Goal: Task Accomplishment & Management: Complete application form

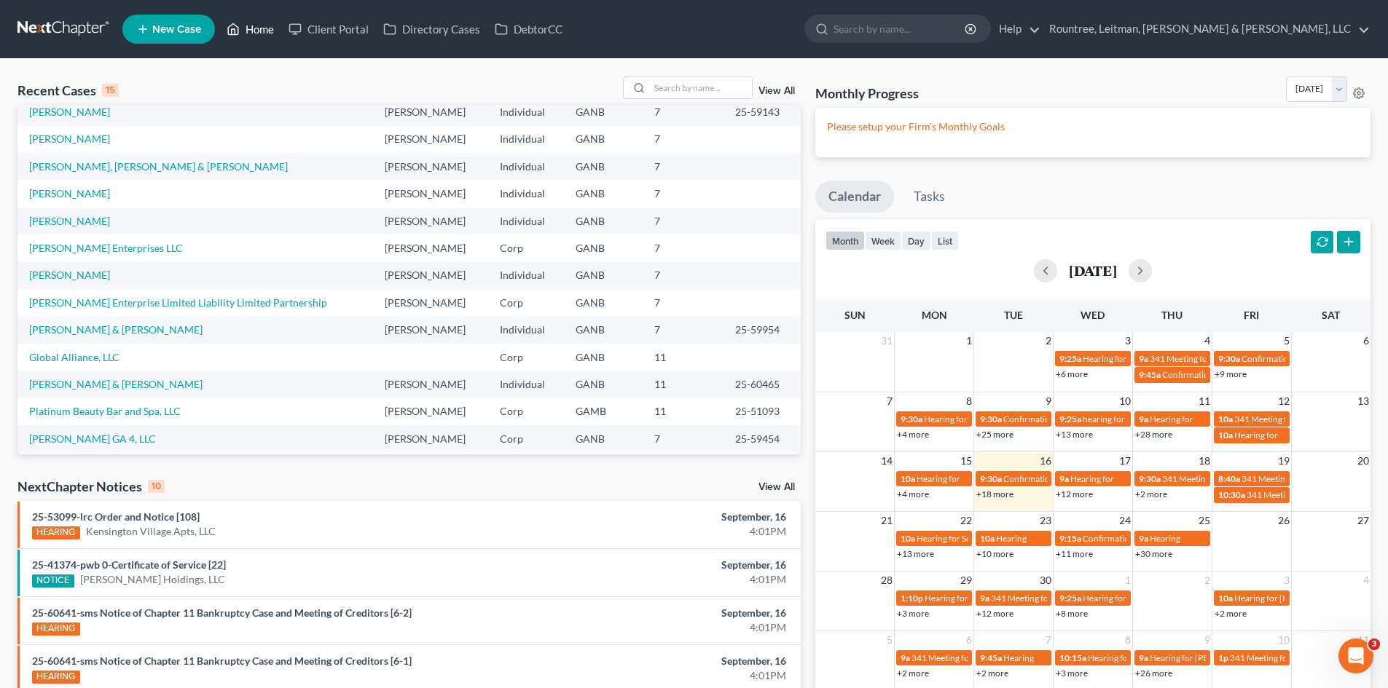
scroll to position [100, 0]
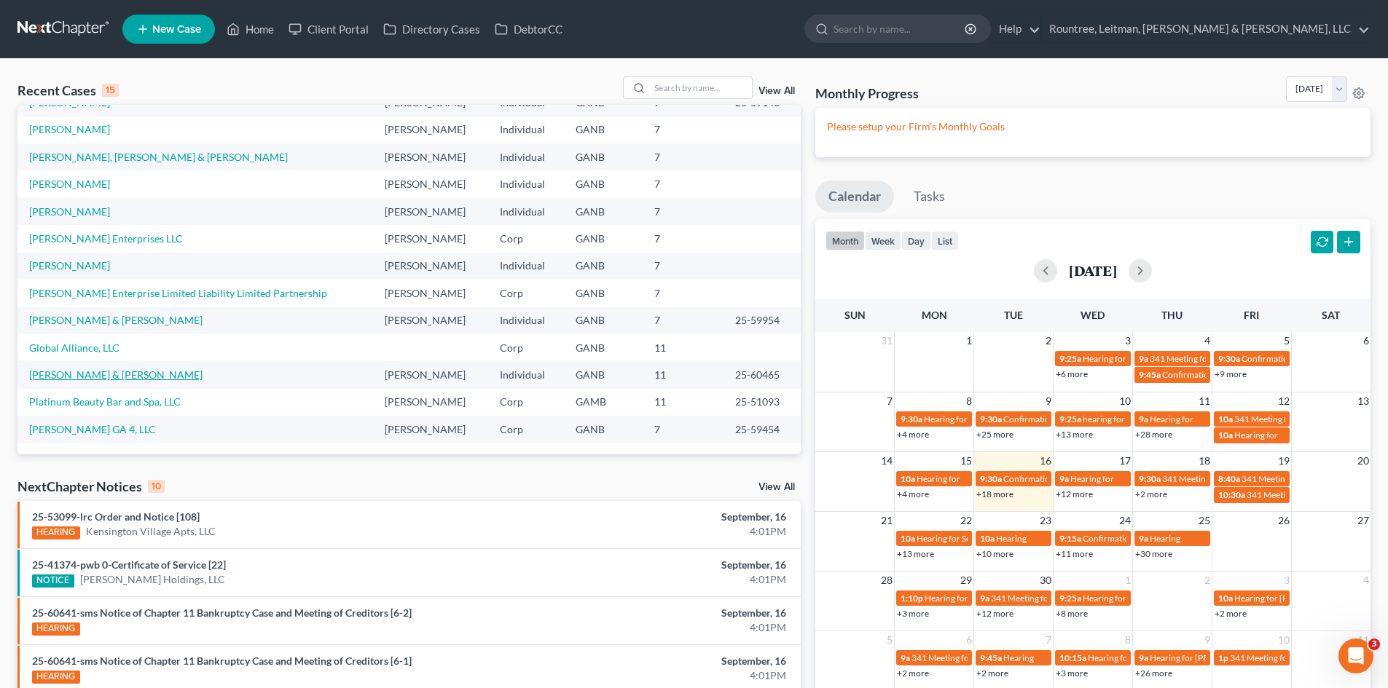
click at [102, 374] on link "[PERSON_NAME] & [PERSON_NAME]" at bounding box center [115, 375] width 173 height 12
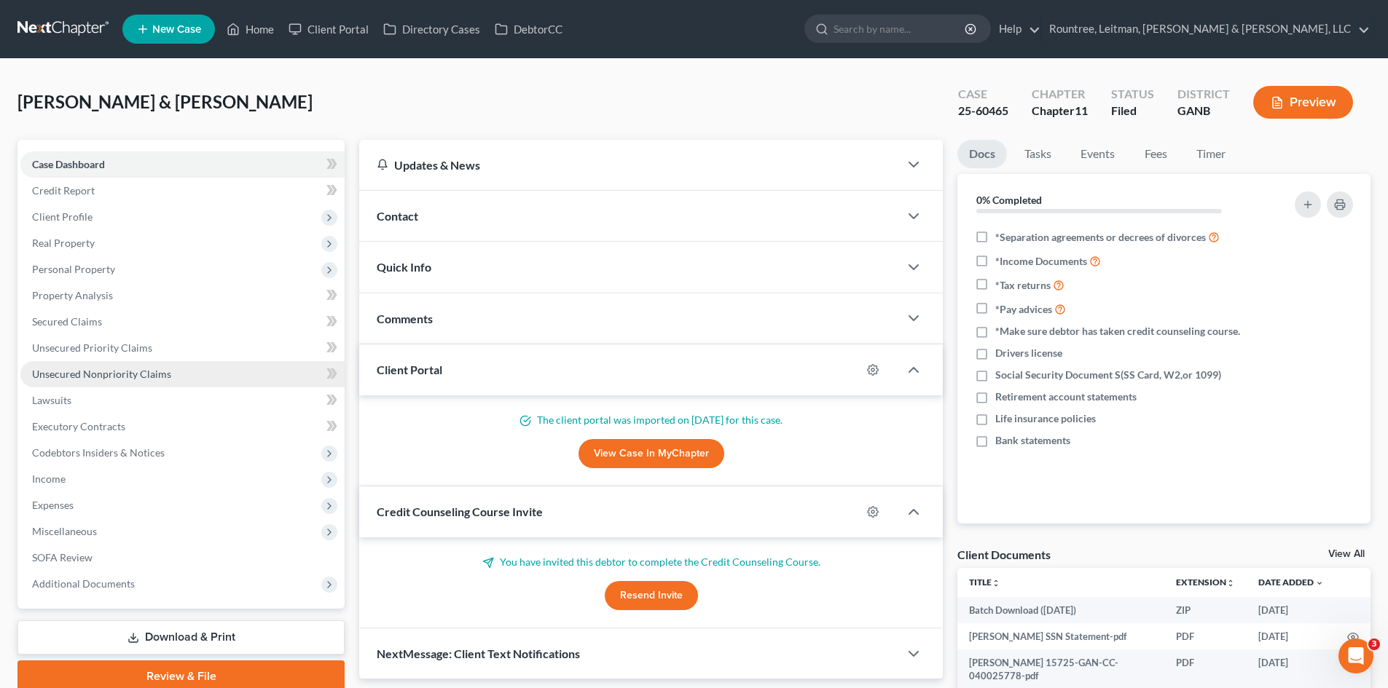
click at [98, 374] on span "Unsecured Nonpriority Claims" at bounding box center [101, 374] width 139 height 12
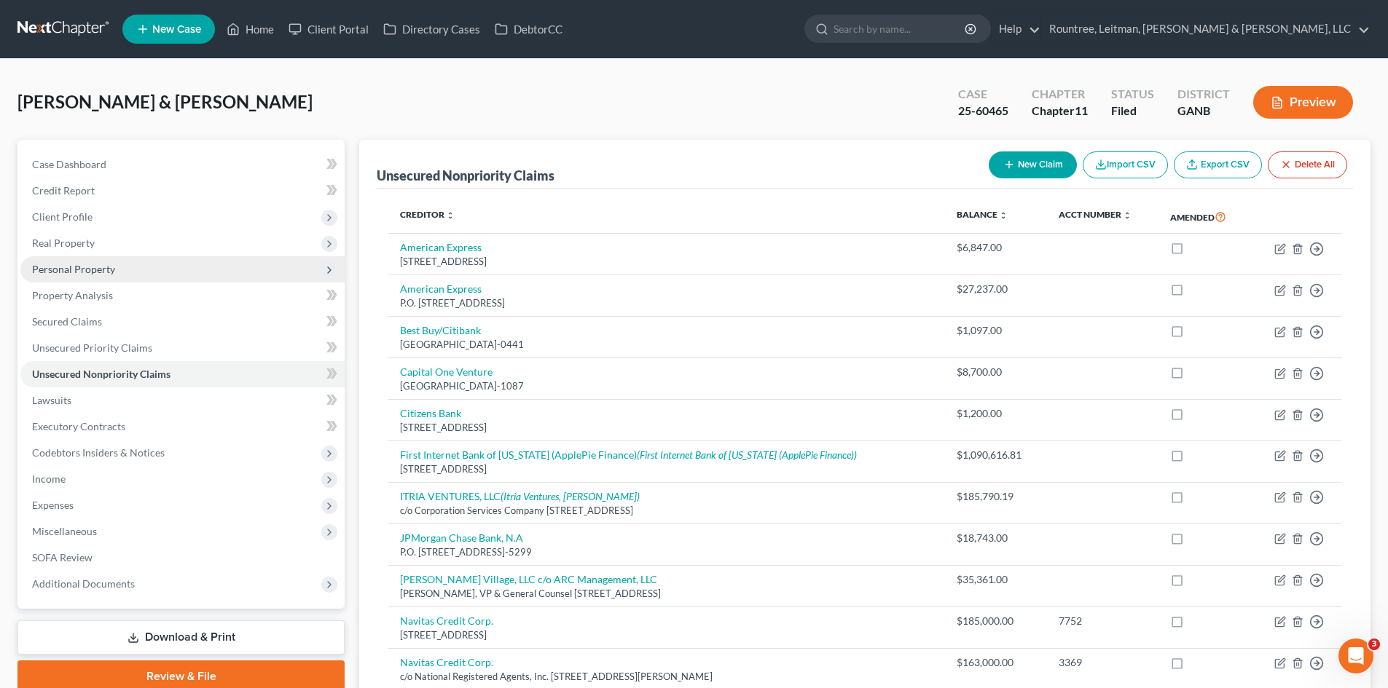
click at [74, 269] on span "Personal Property" at bounding box center [73, 269] width 83 height 12
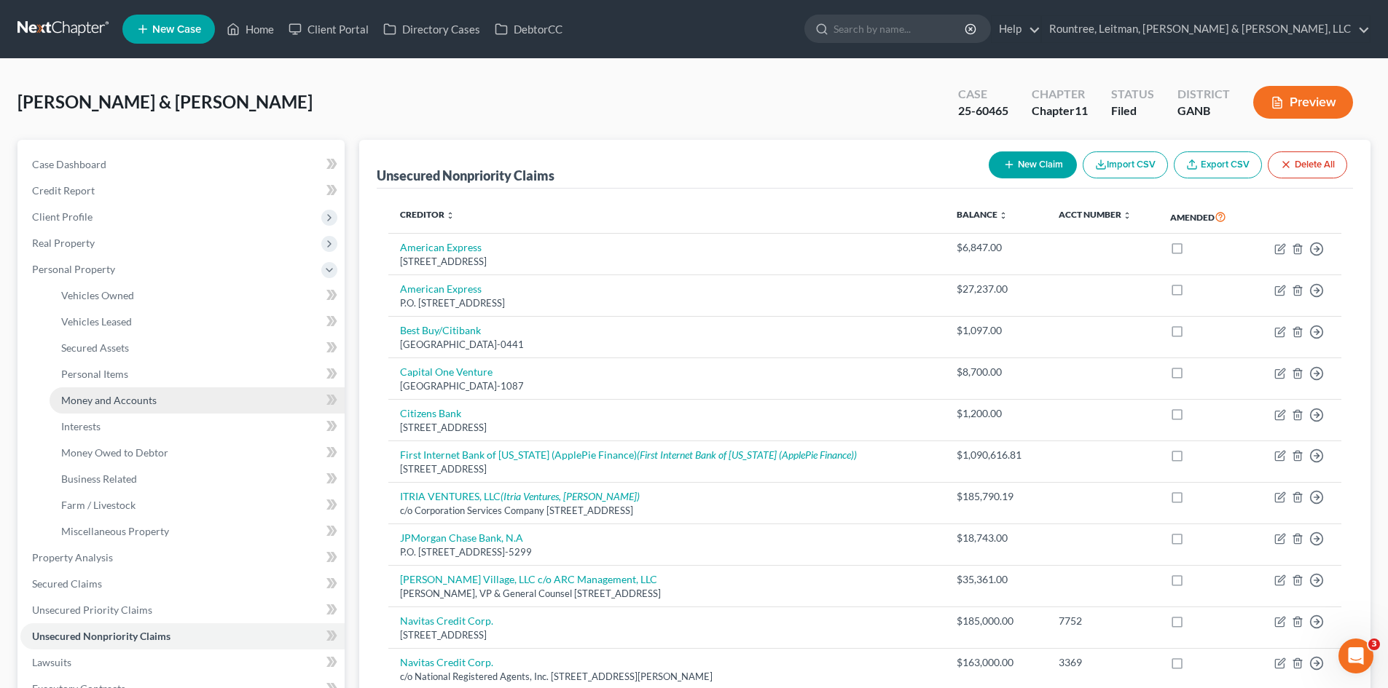
click at [109, 398] on span "Money and Accounts" at bounding box center [108, 400] width 95 height 12
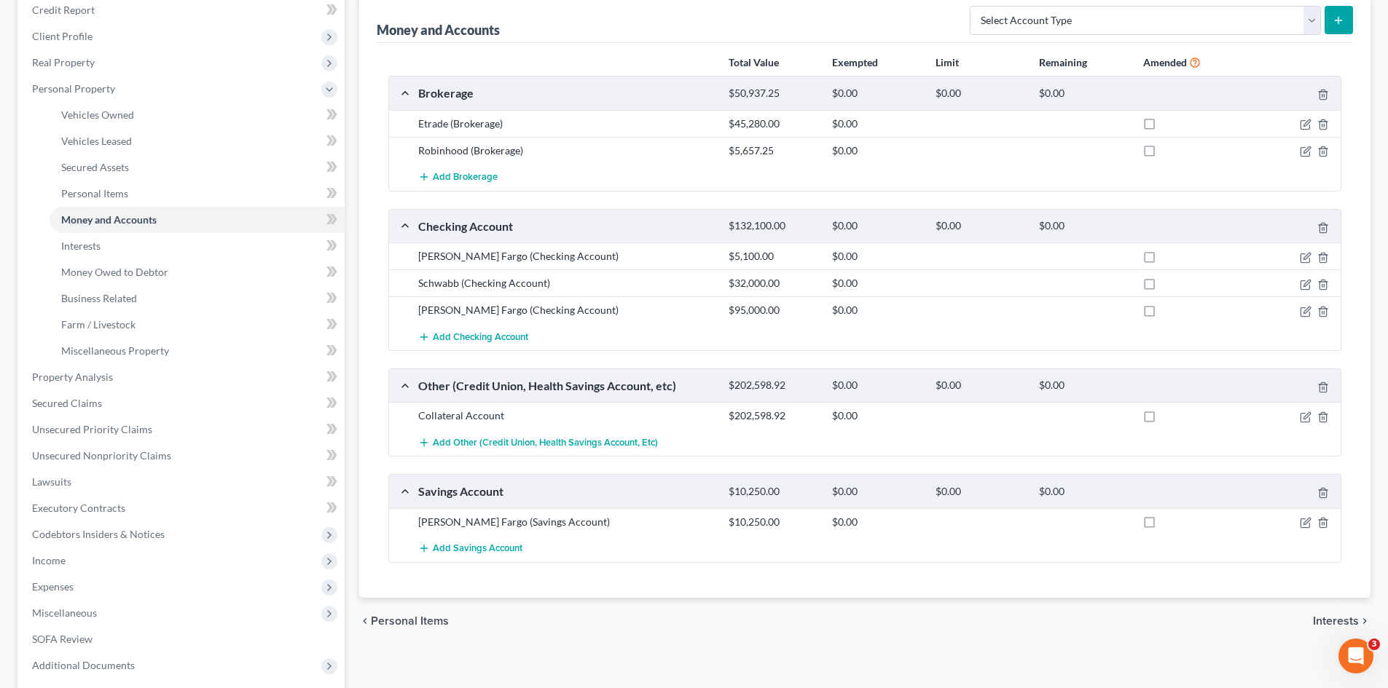
scroll to position [219, 0]
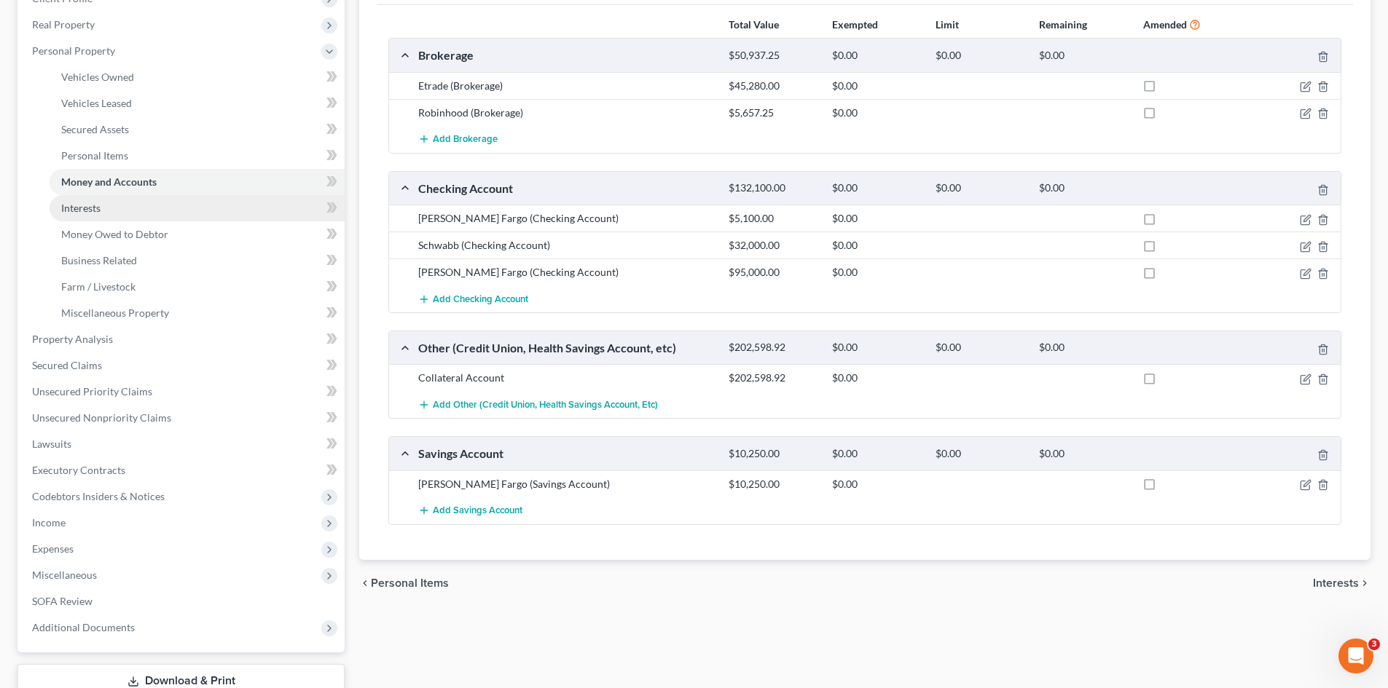
click at [72, 211] on span "Interests" at bounding box center [80, 208] width 39 height 12
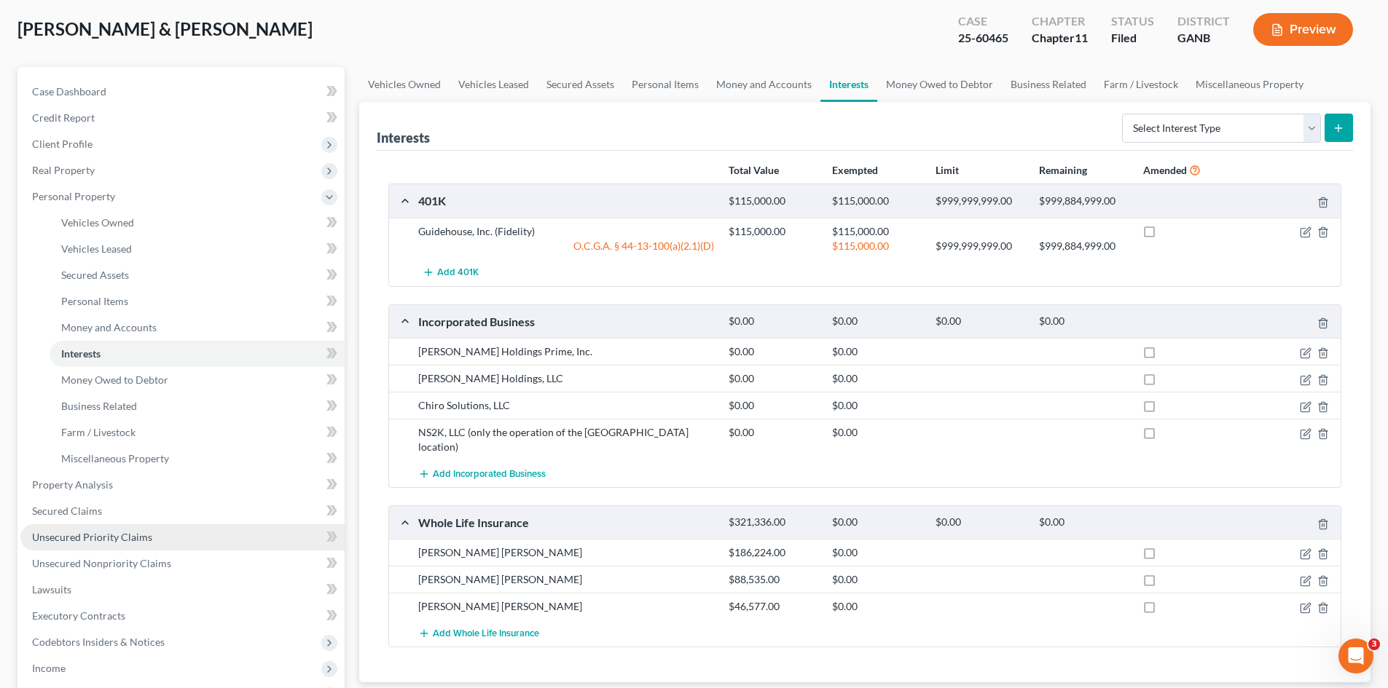
scroll to position [146, 0]
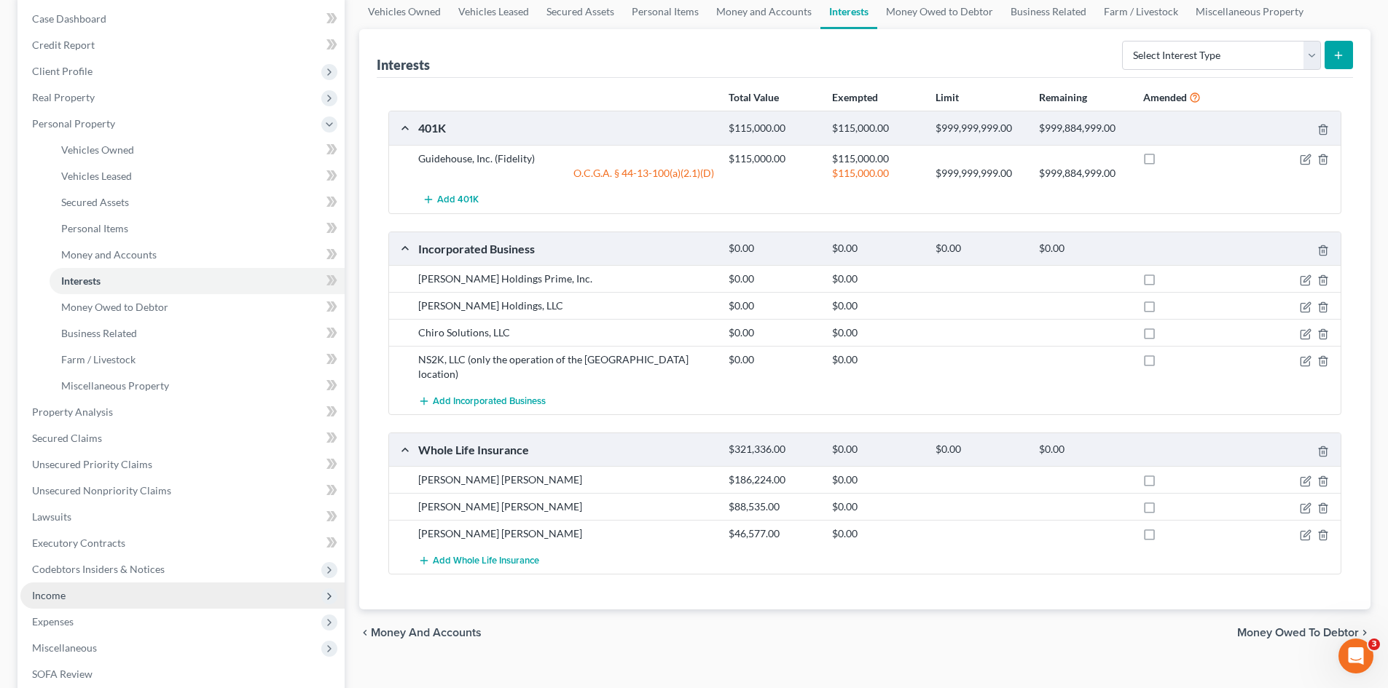
click at [61, 593] on span "Income" at bounding box center [49, 595] width 34 height 12
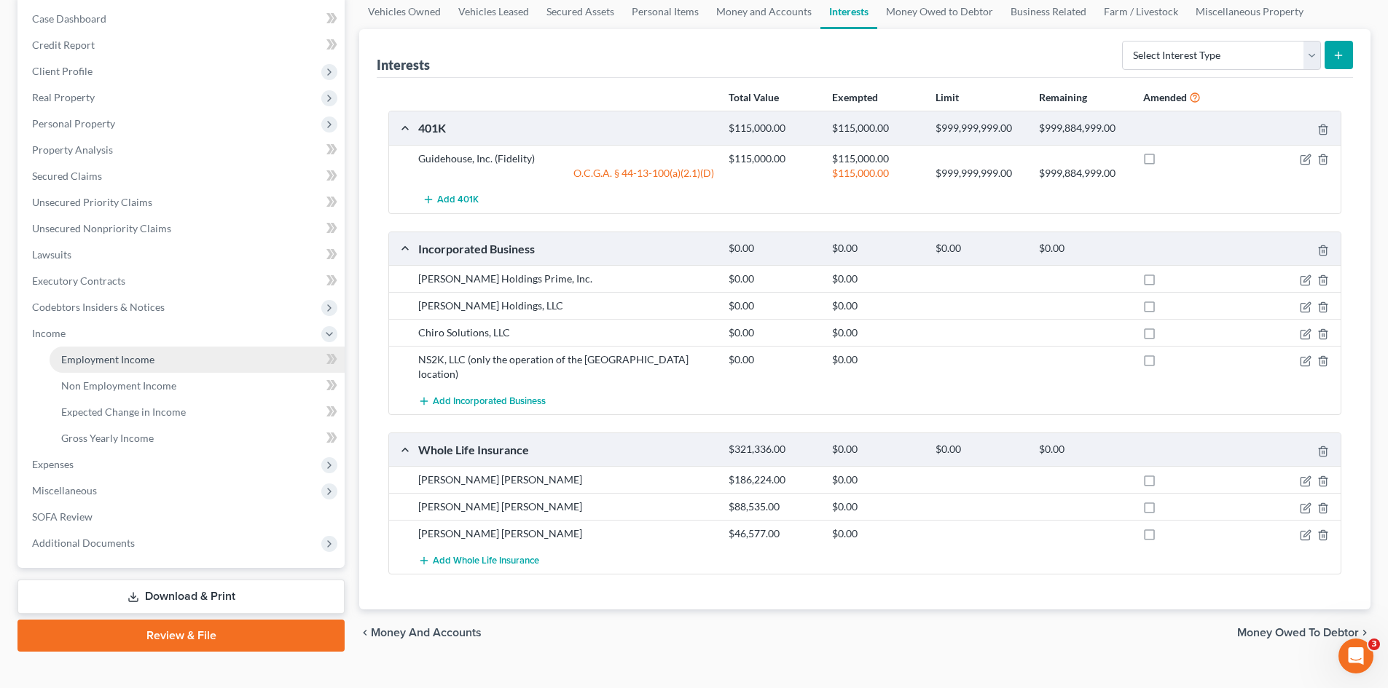
click at [134, 361] on span "Employment Income" at bounding box center [107, 359] width 93 height 12
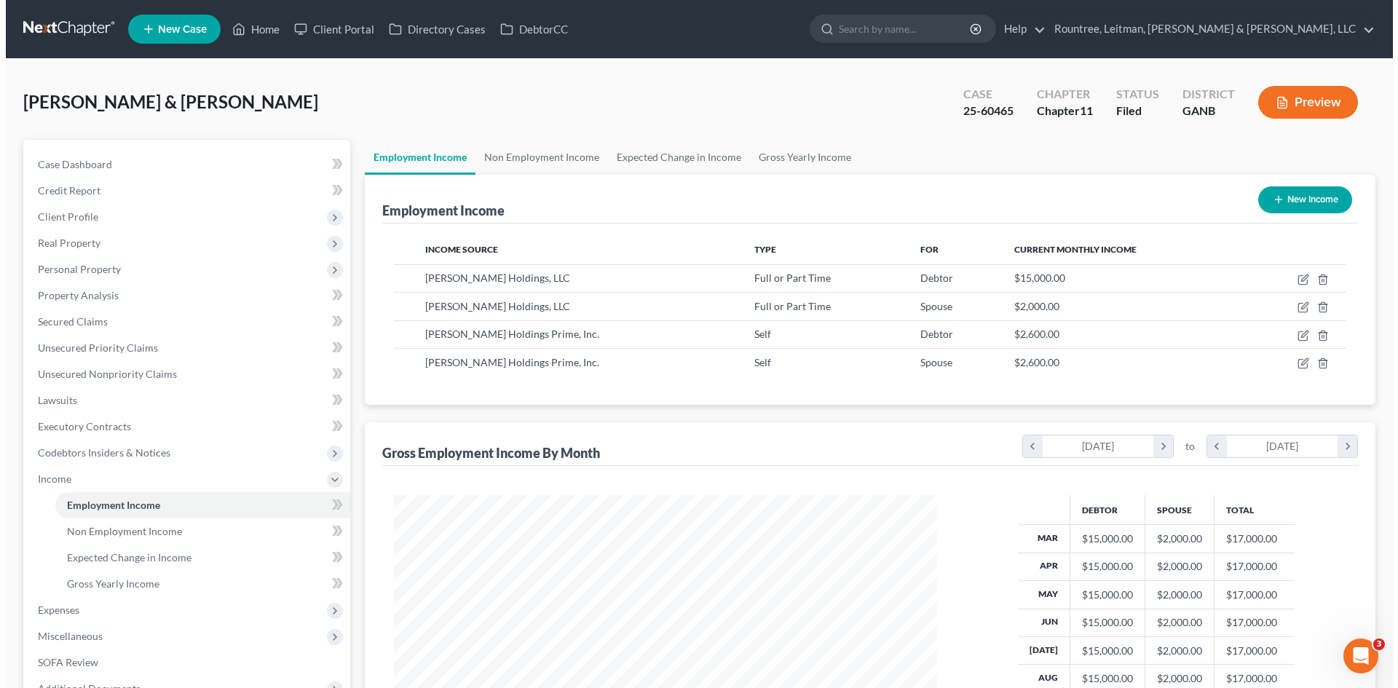
scroll to position [272, 573]
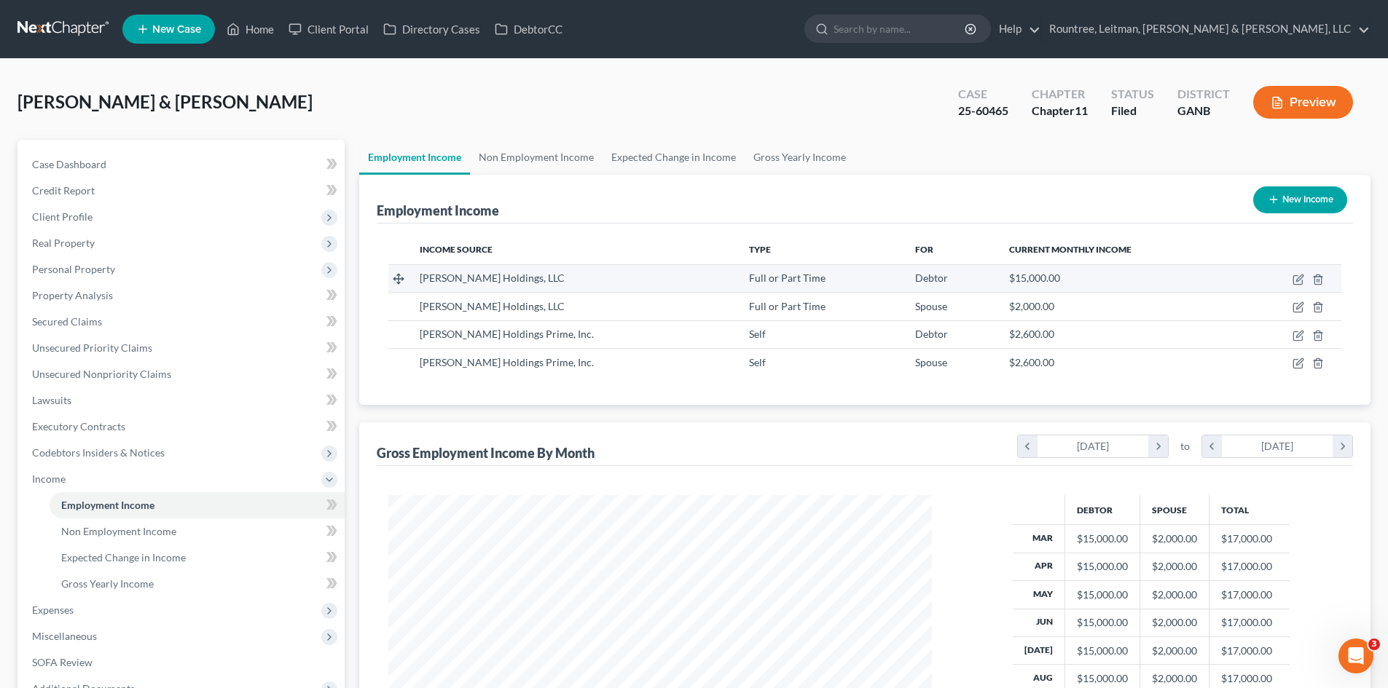
click at [1291, 277] on td at bounding box center [1290, 278] width 101 height 28
click at [1297, 280] on icon "button" at bounding box center [1299, 278] width 7 height 7
select select "0"
select select "10"
select select "1"
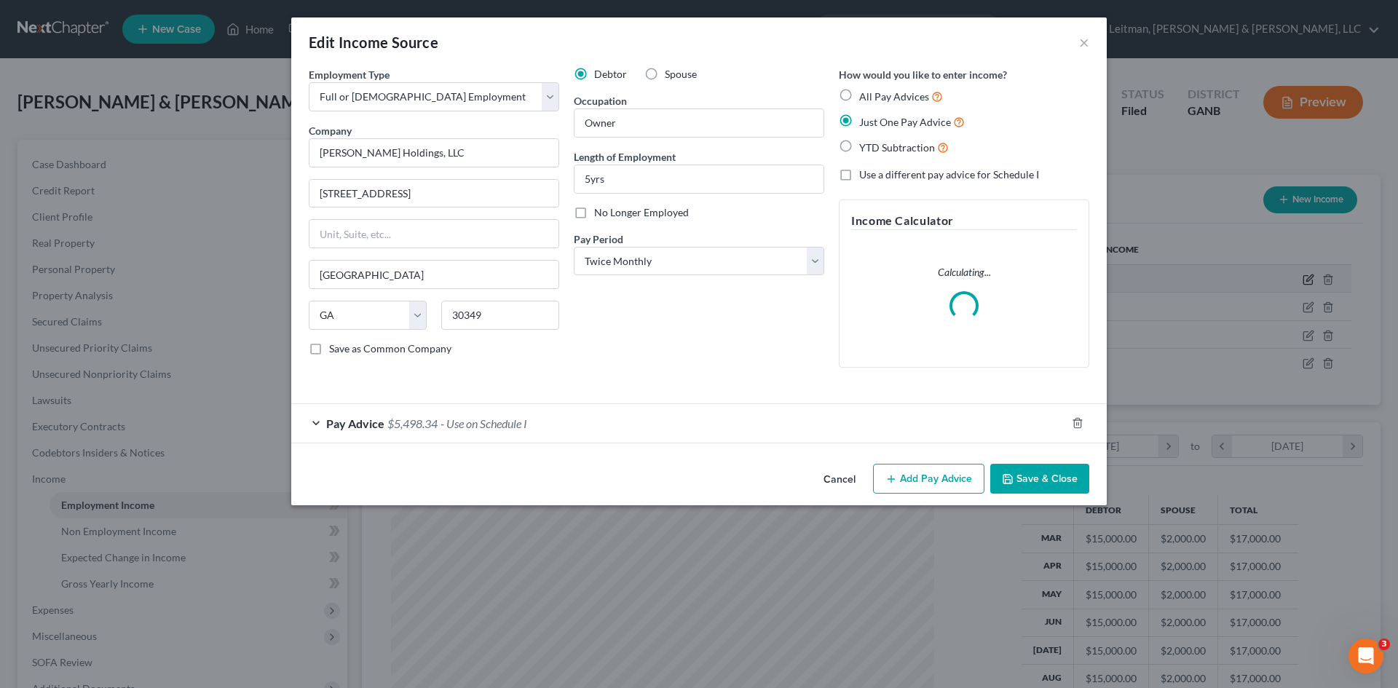
scroll to position [274, 578]
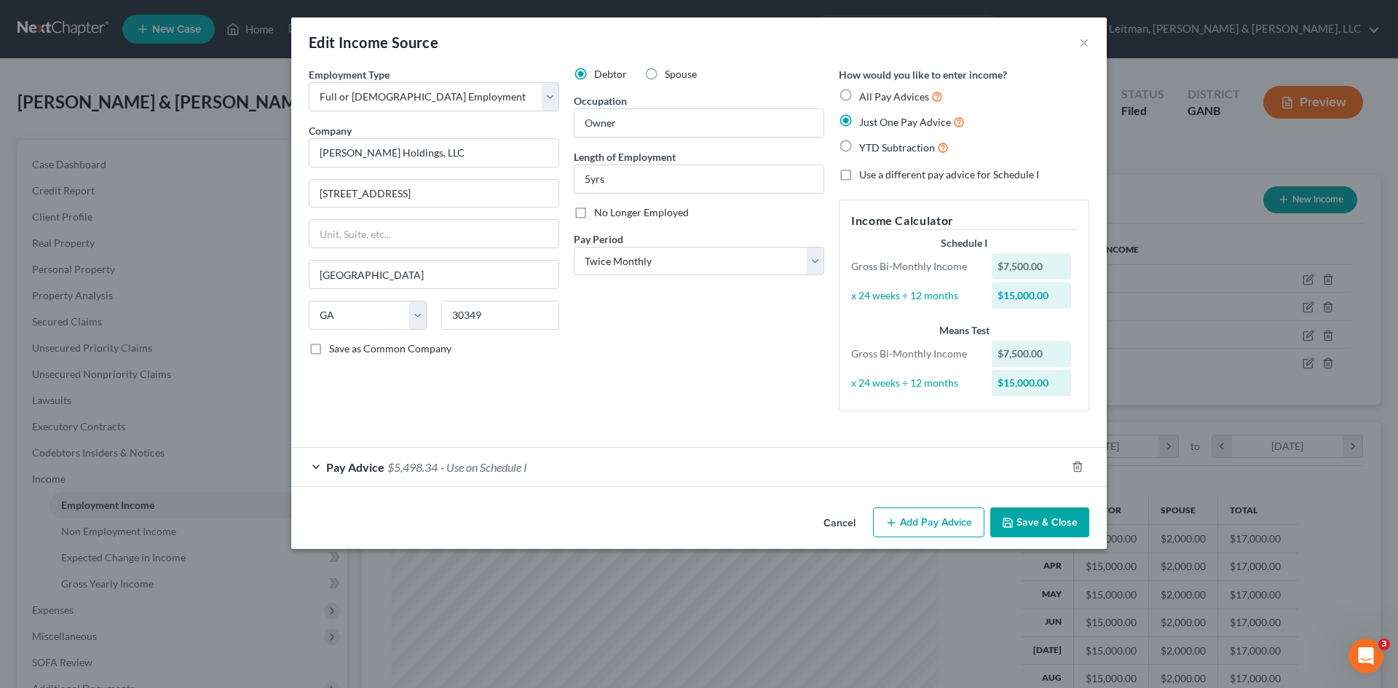
click at [348, 469] on span "Pay Advice" at bounding box center [355, 467] width 58 height 14
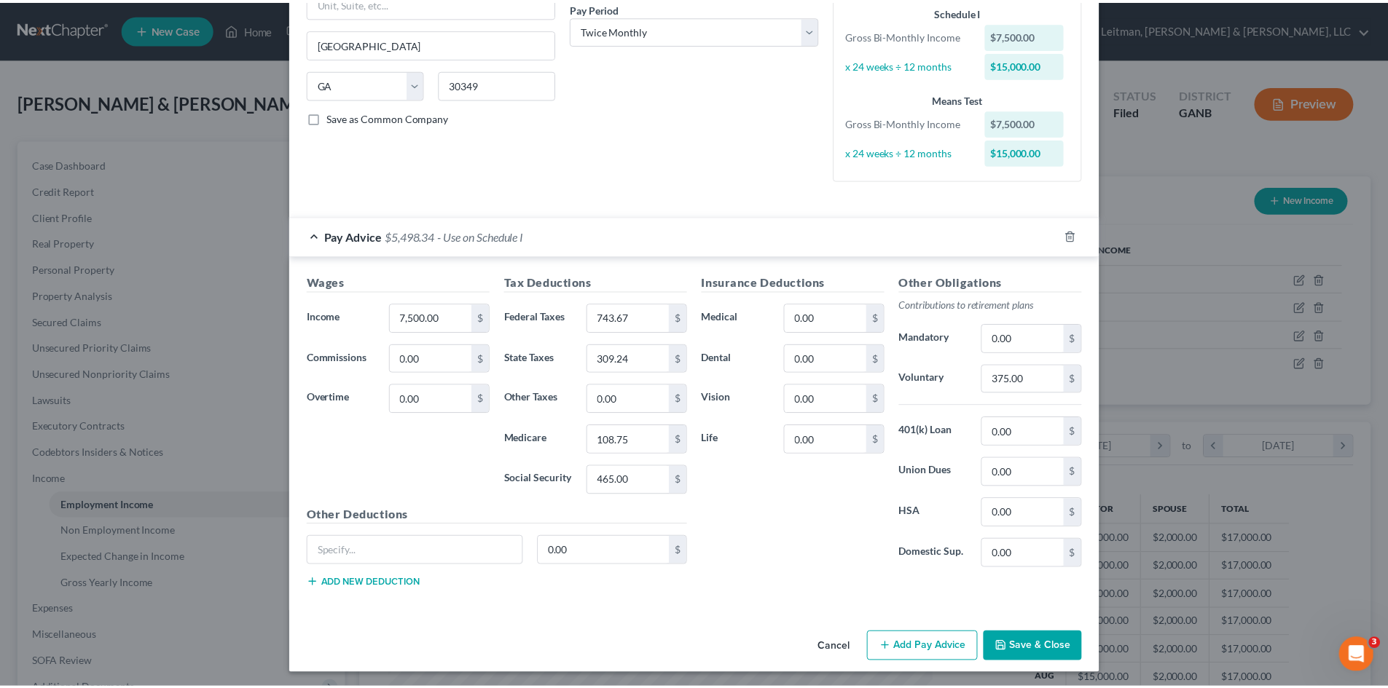
scroll to position [235, 0]
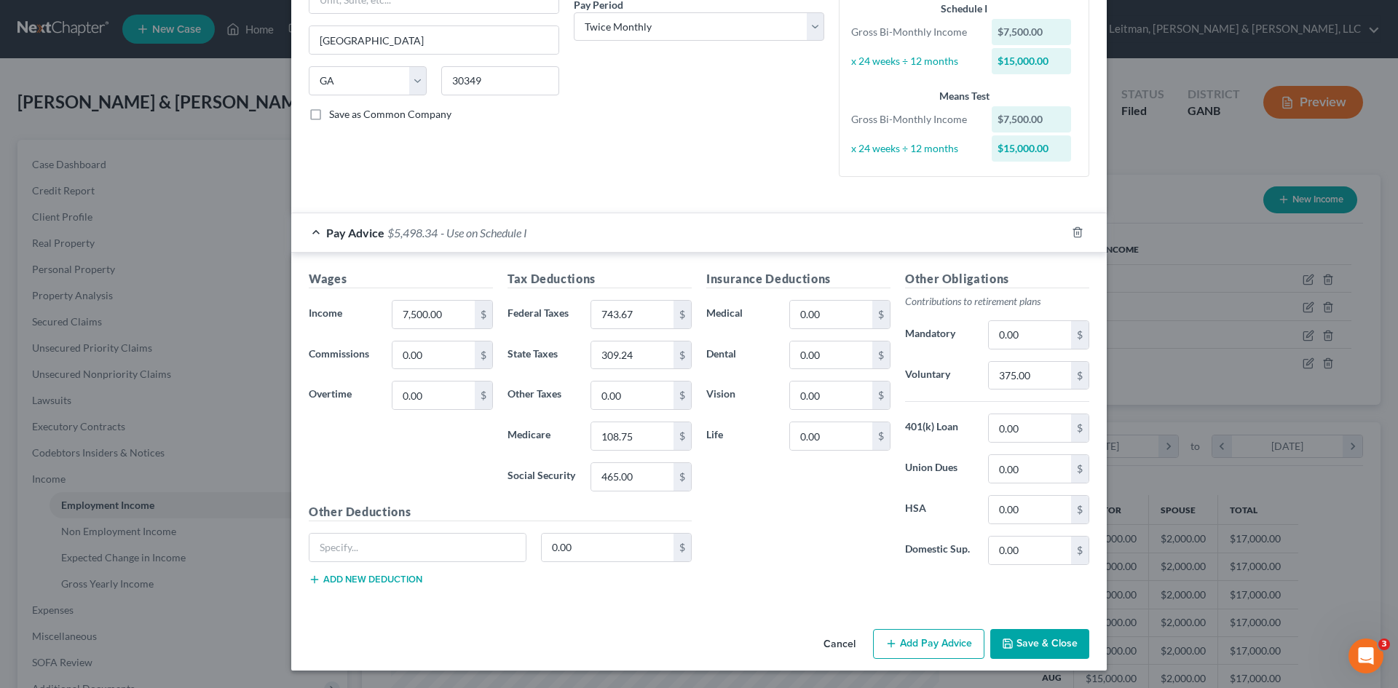
click at [1045, 640] on button "Save & Close" at bounding box center [1040, 644] width 99 height 31
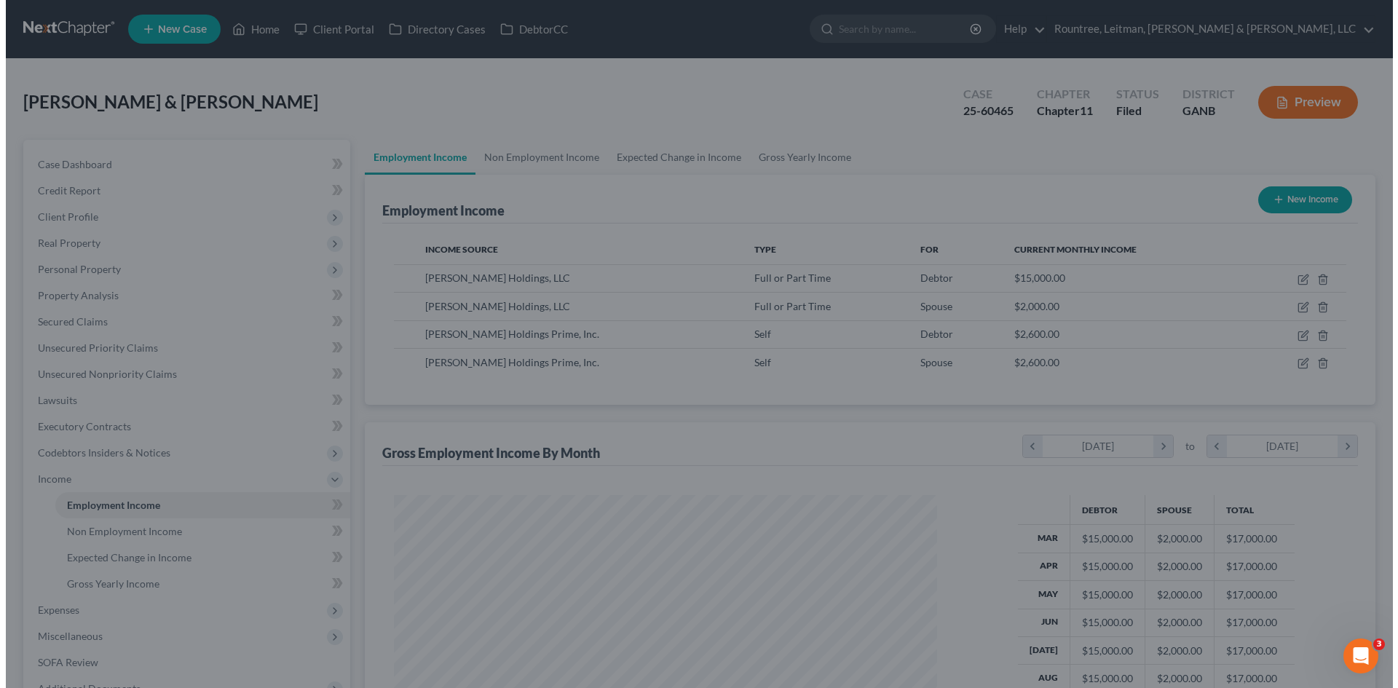
scroll to position [728110, 727810]
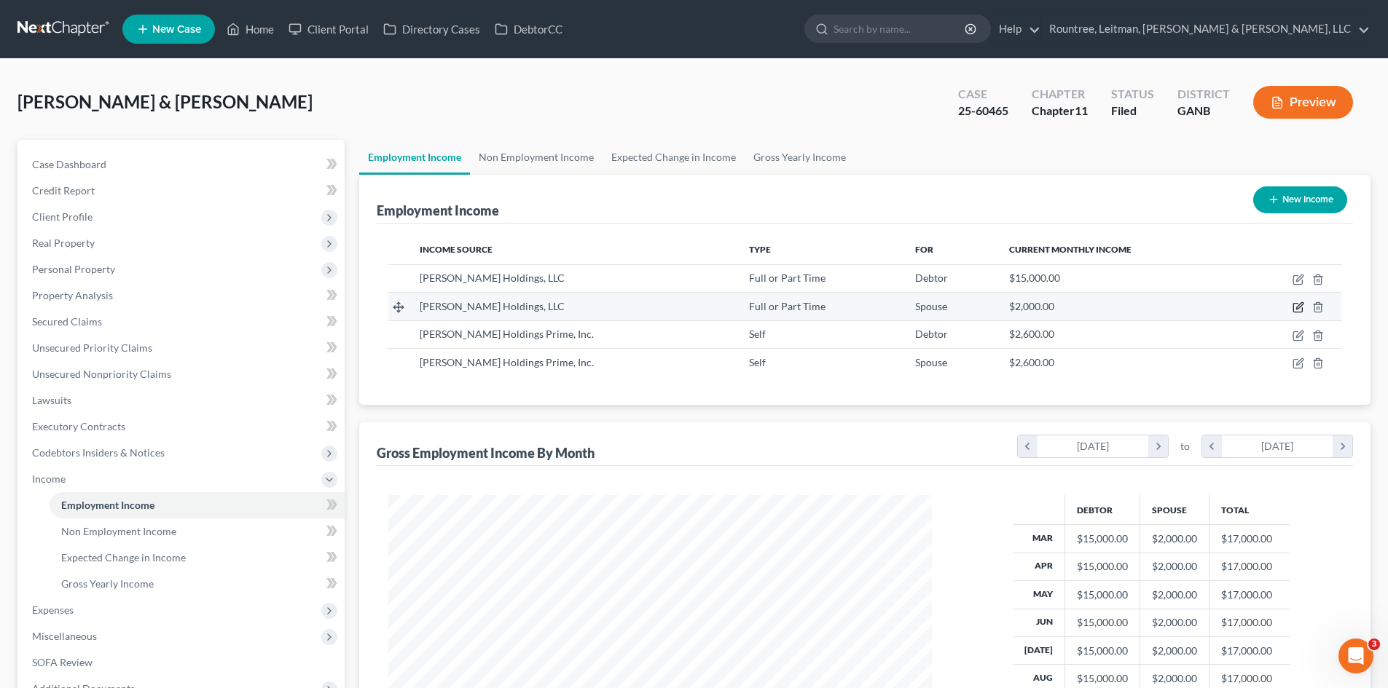
click at [1294, 309] on icon "button" at bounding box center [1298, 308] width 12 height 12
select select "0"
select select "10"
select select "1"
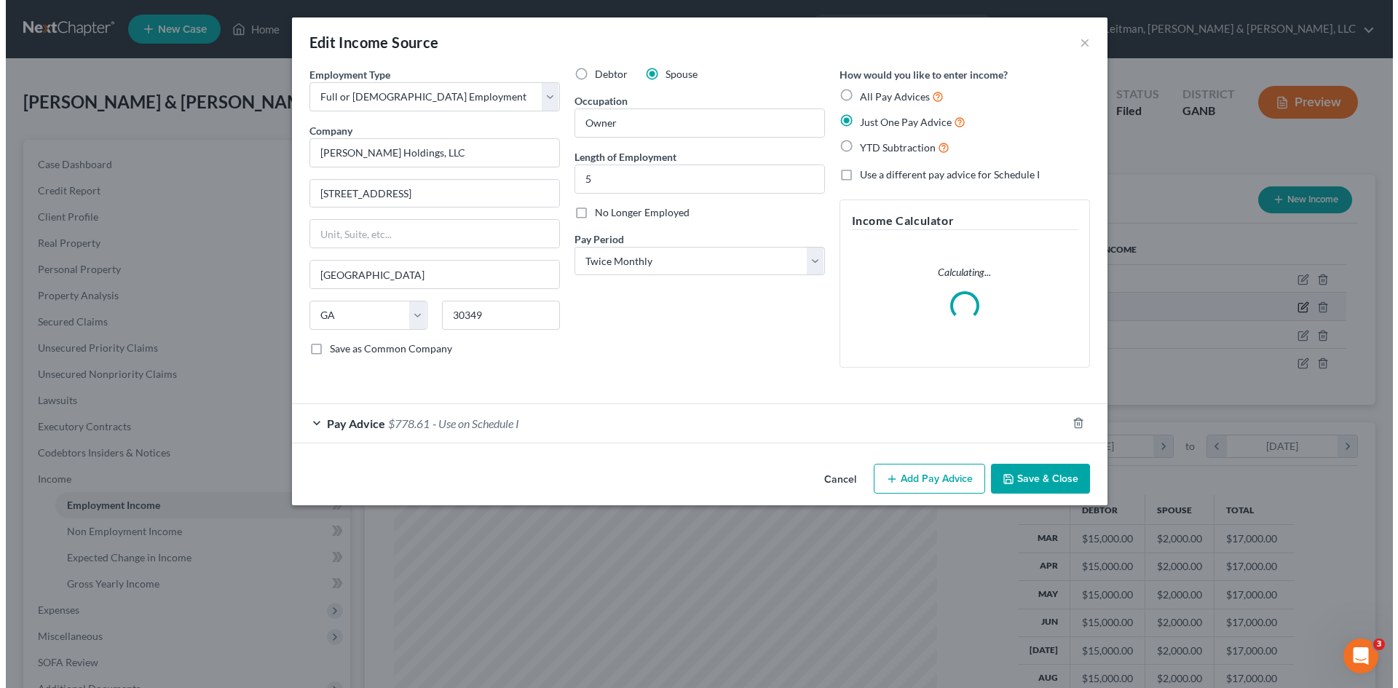
scroll to position [274, 578]
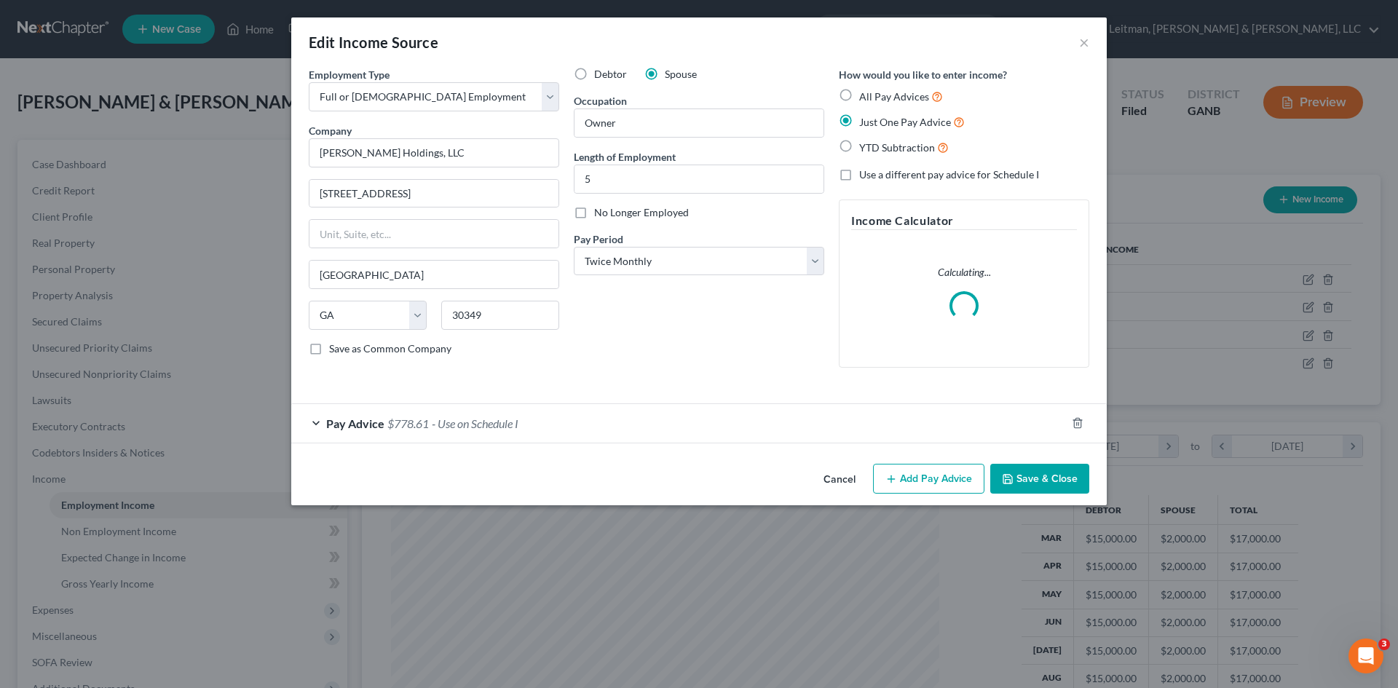
click at [371, 426] on span "Pay Advice" at bounding box center [355, 424] width 58 height 14
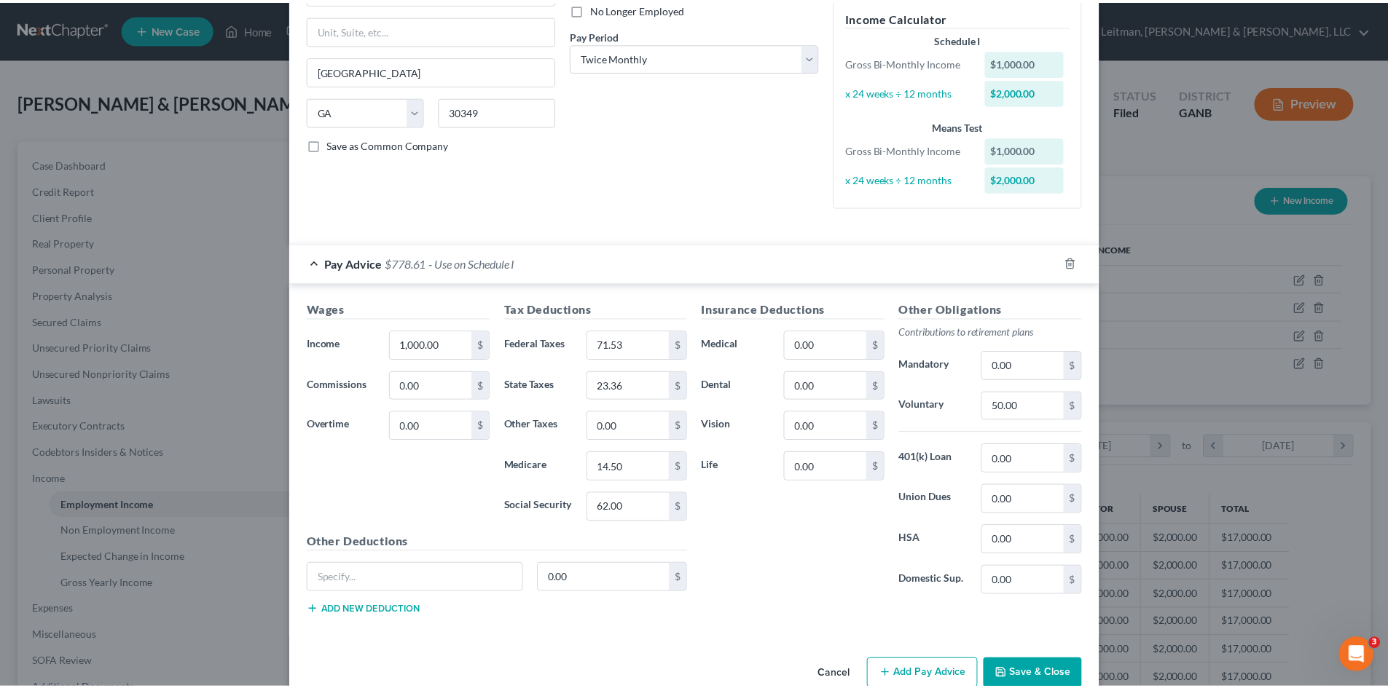
scroll to position [235, 0]
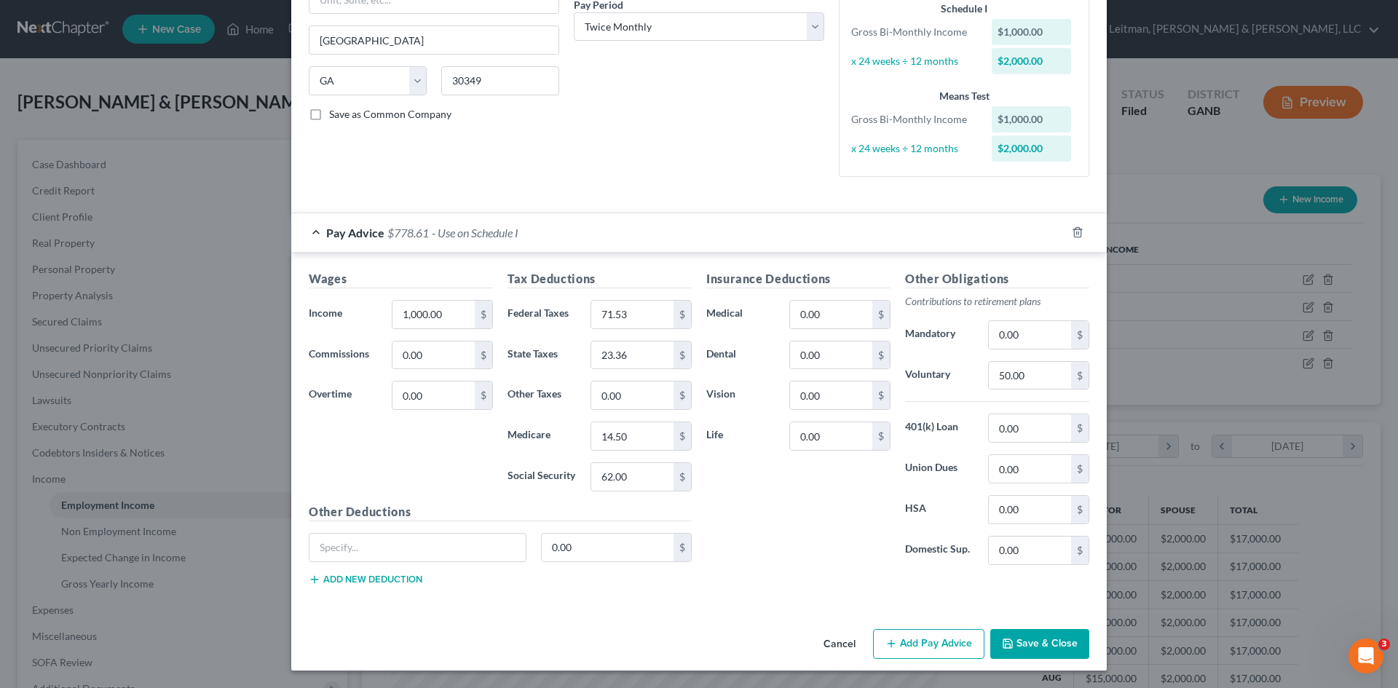
click at [841, 647] on button "Cancel" at bounding box center [839, 645] width 55 height 29
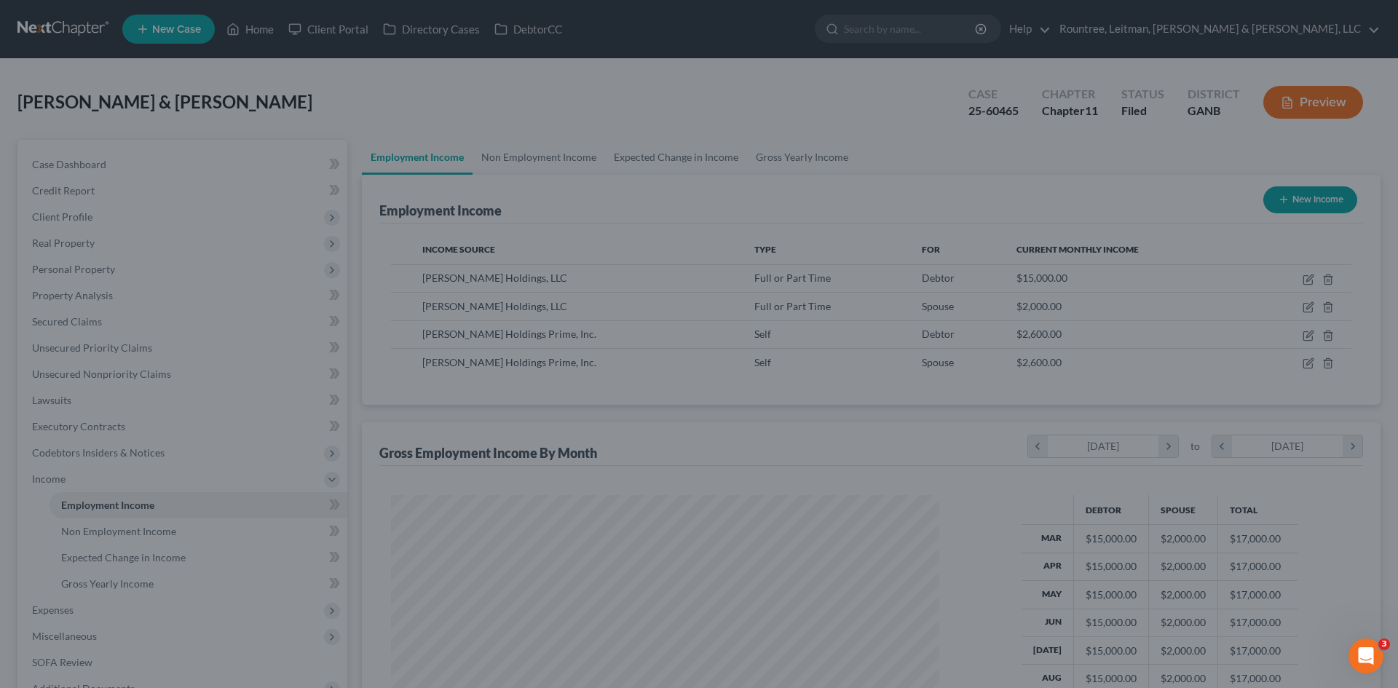
scroll to position [728110, 727810]
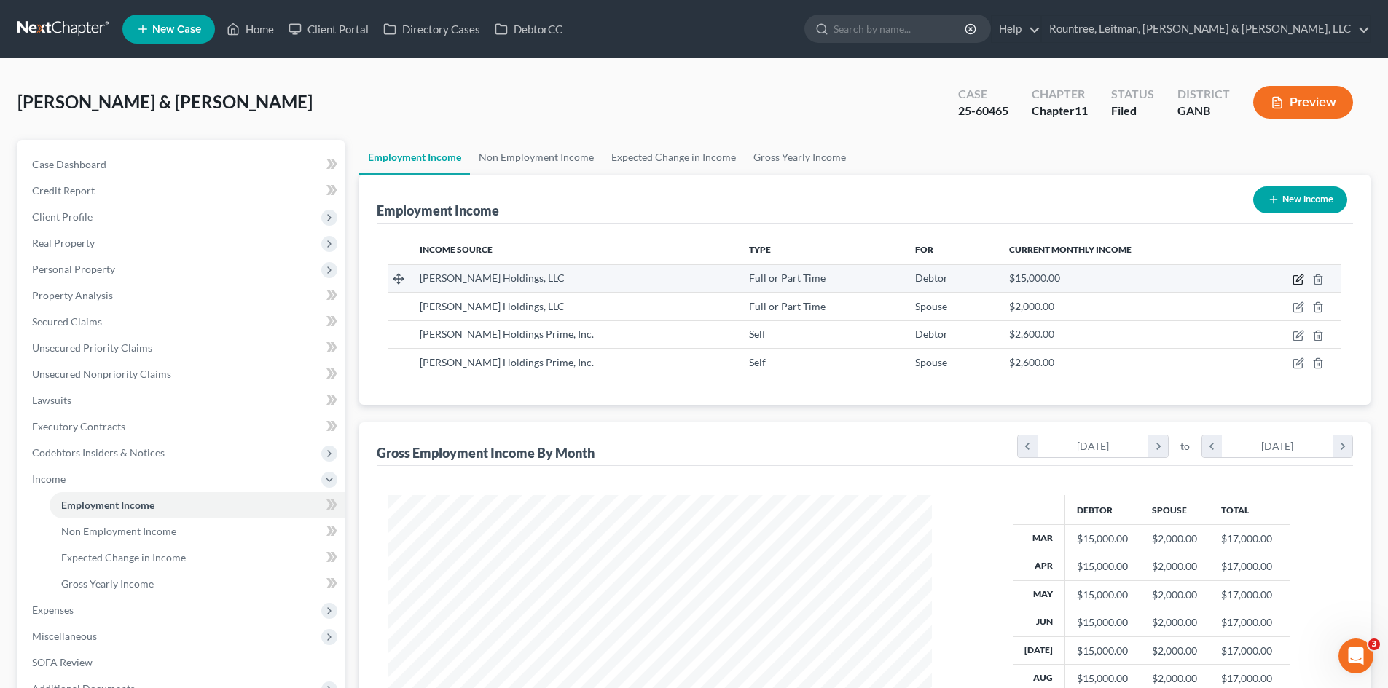
click at [1299, 280] on icon "button" at bounding box center [1299, 278] width 7 height 7
select select "0"
select select "10"
select select "1"
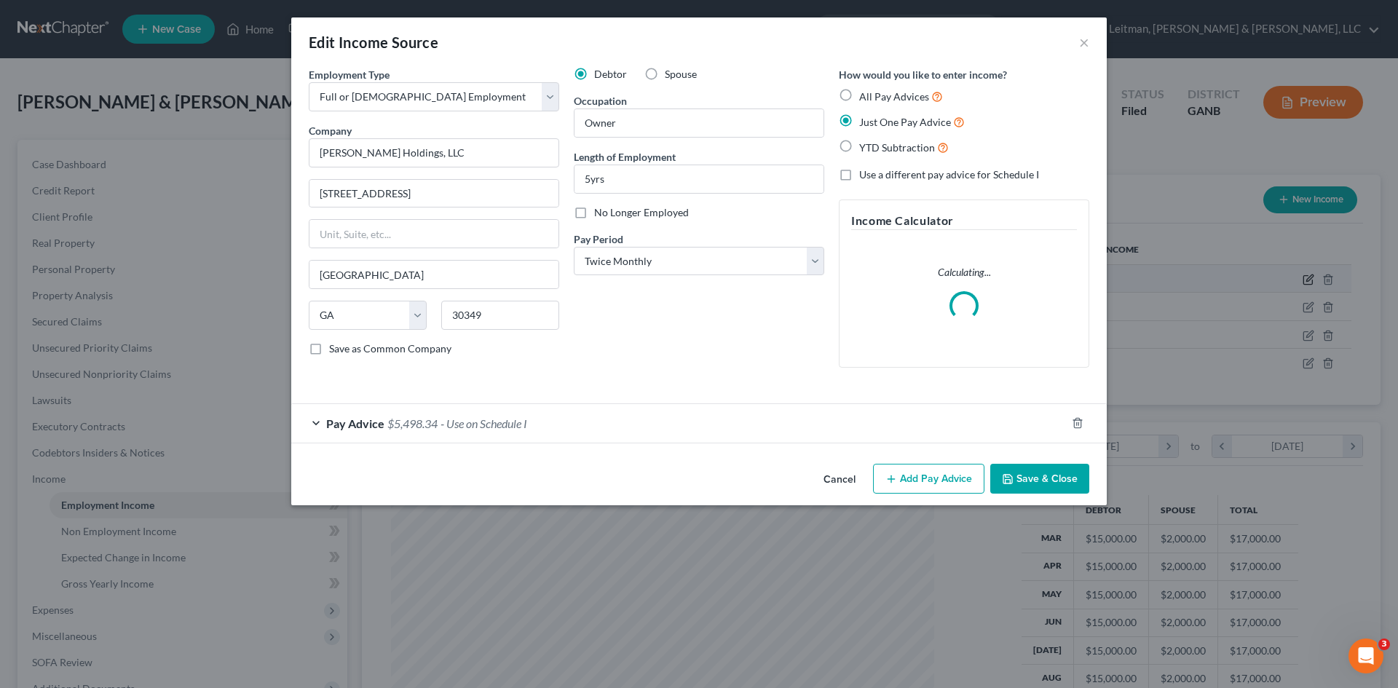
scroll to position [274, 578]
click at [366, 428] on span "Pay Advice" at bounding box center [355, 424] width 58 height 14
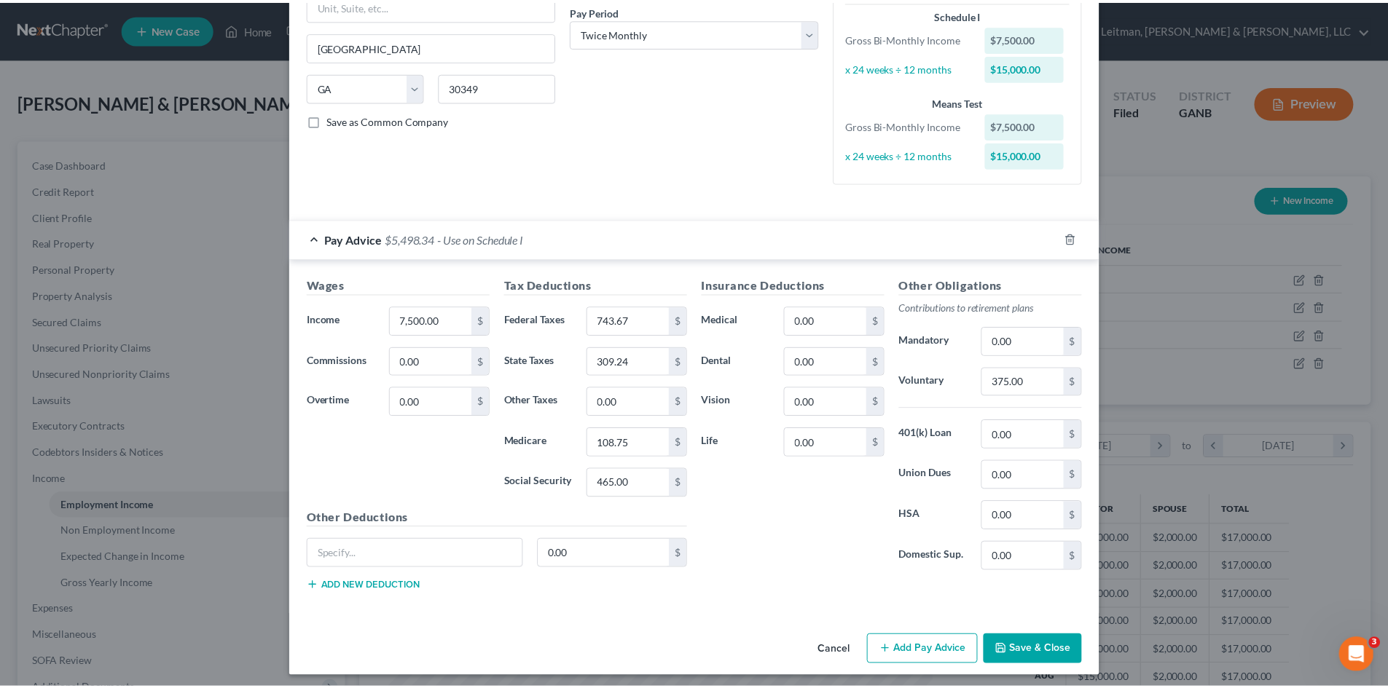
scroll to position [235, 0]
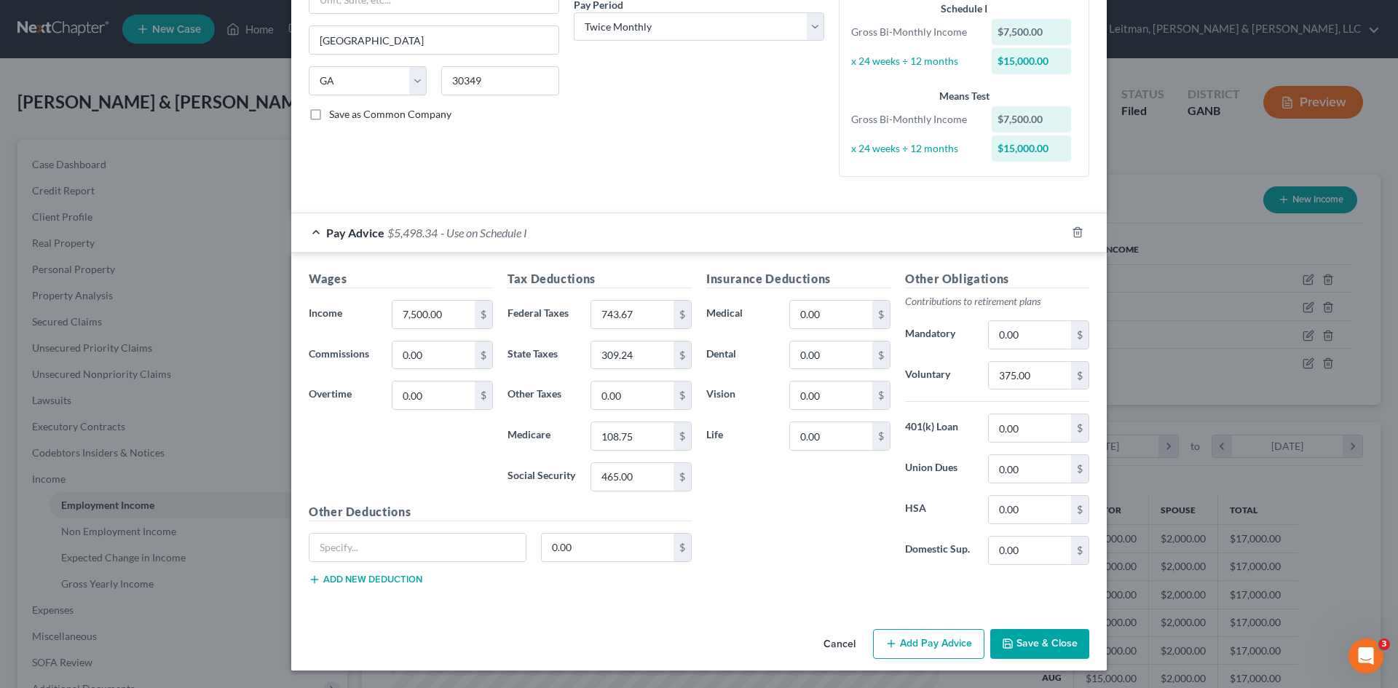
click at [837, 640] on button "Cancel" at bounding box center [839, 645] width 55 height 29
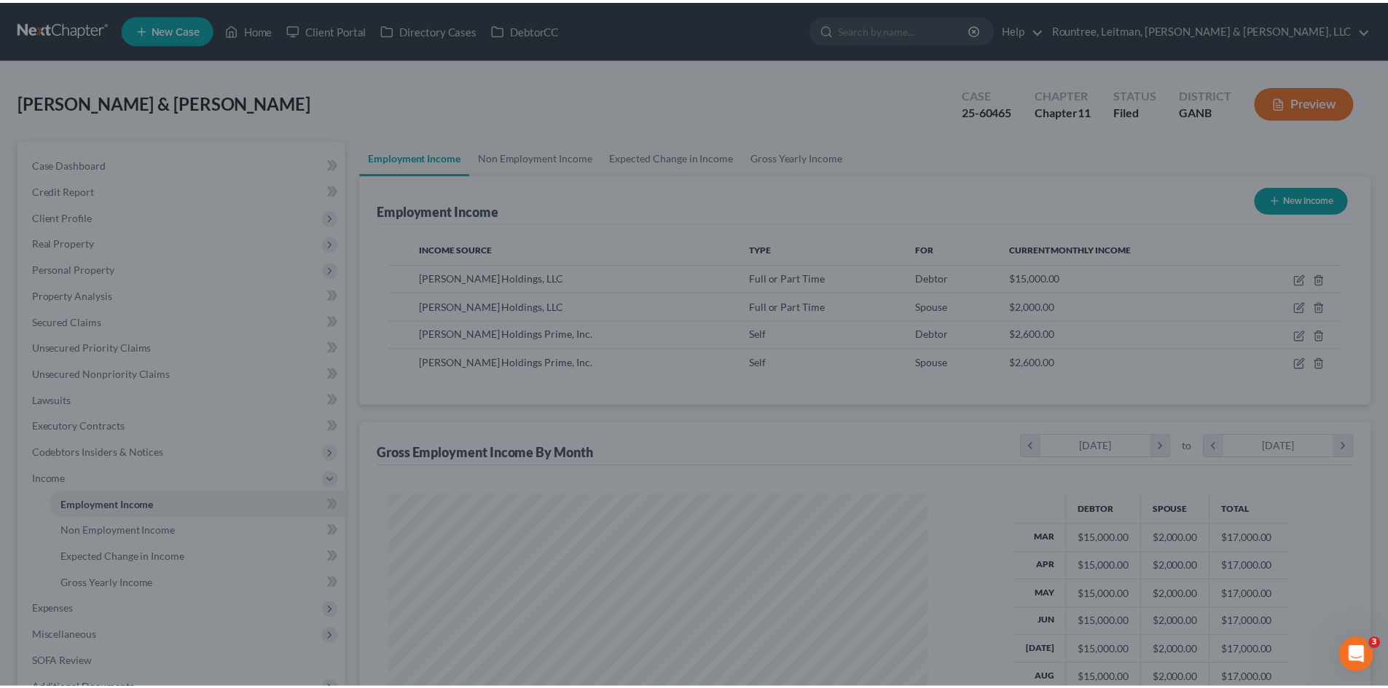
scroll to position [728110, 727810]
